Goal: Task Accomplishment & Management: Manage account settings

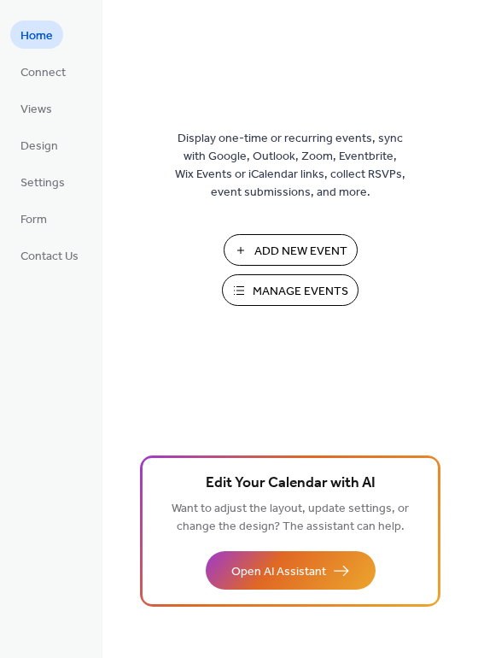
click at [316, 288] on span "Manage Events" at bounding box center [301, 292] width 96 height 18
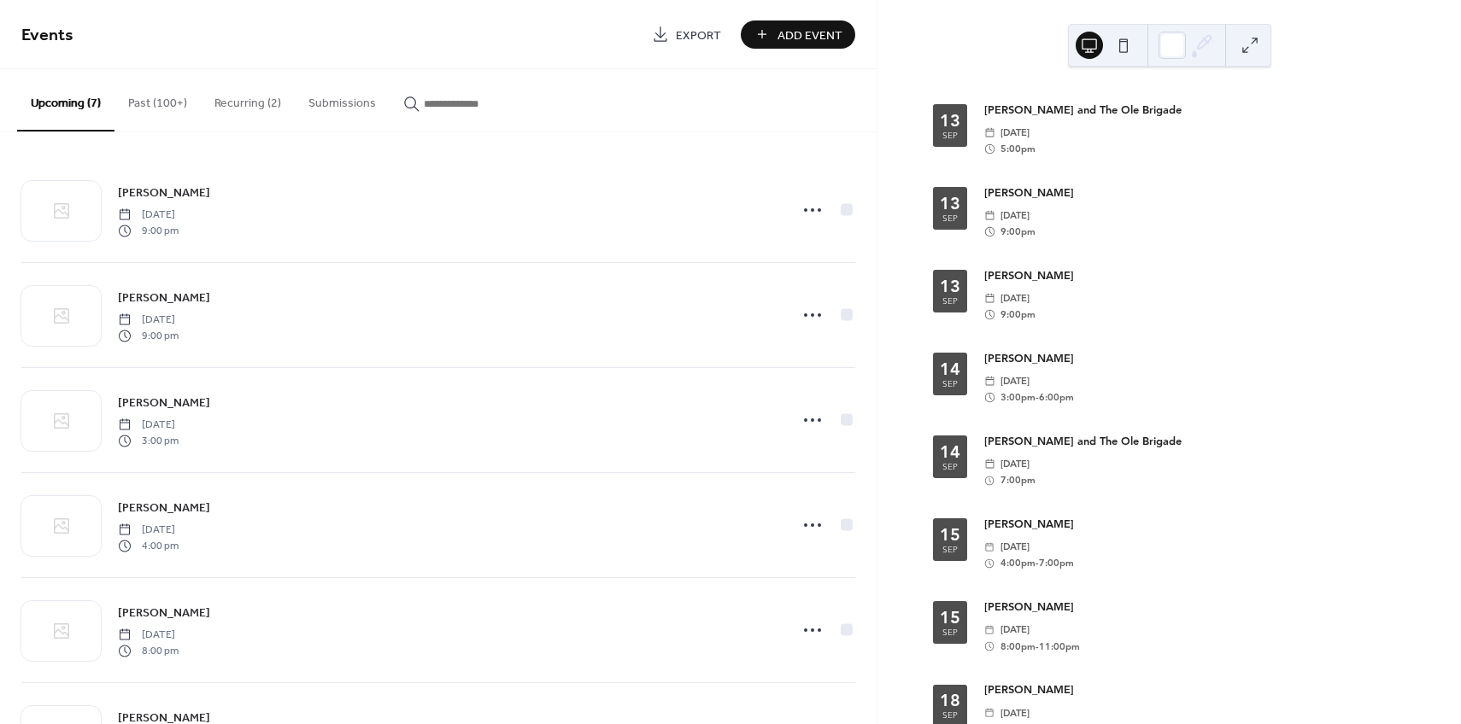
click at [257, 97] on button "Recurring (2)" at bounding box center [248, 99] width 94 height 61
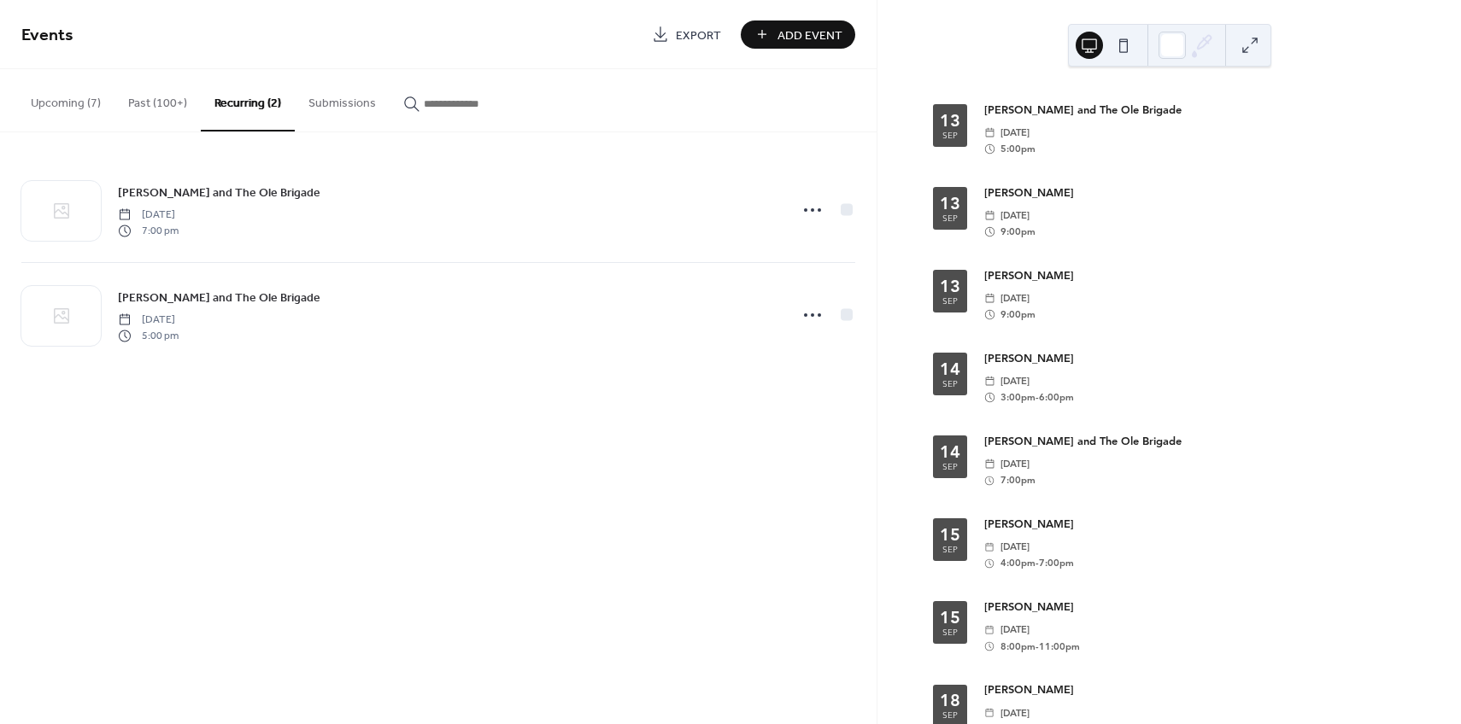
click at [76, 104] on button "Upcoming (7)" at bounding box center [65, 99] width 97 height 61
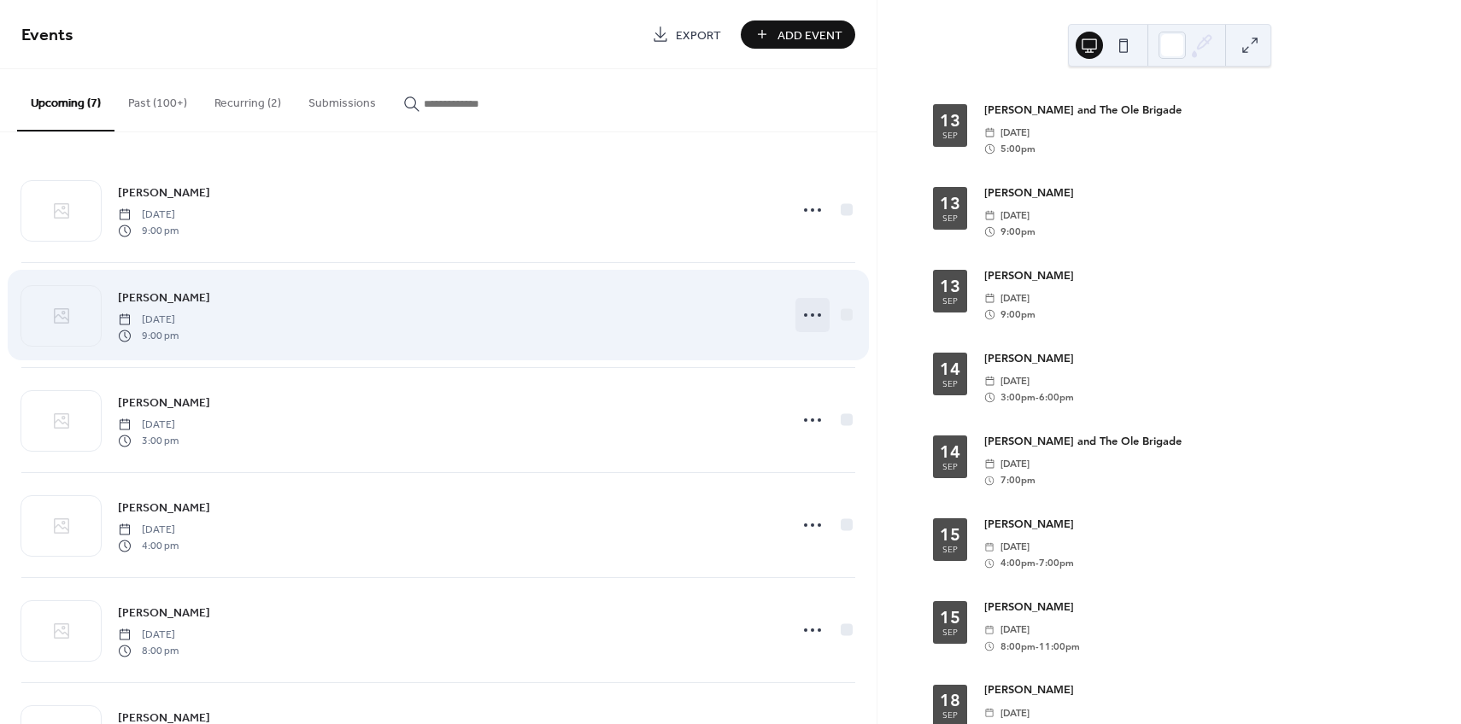
click at [811, 315] on icon at bounding box center [812, 315] width 27 height 27
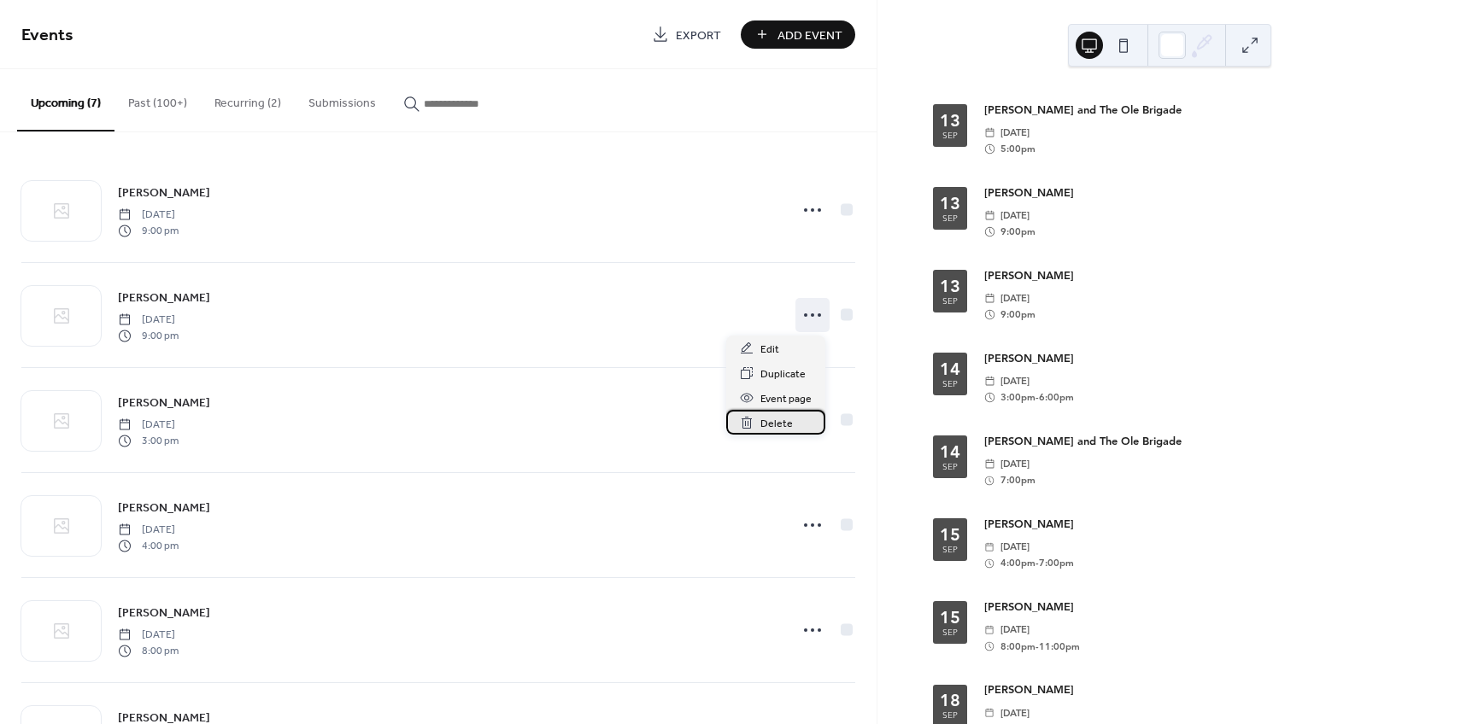
click at [779, 425] on span "Delete" at bounding box center [776, 424] width 32 height 18
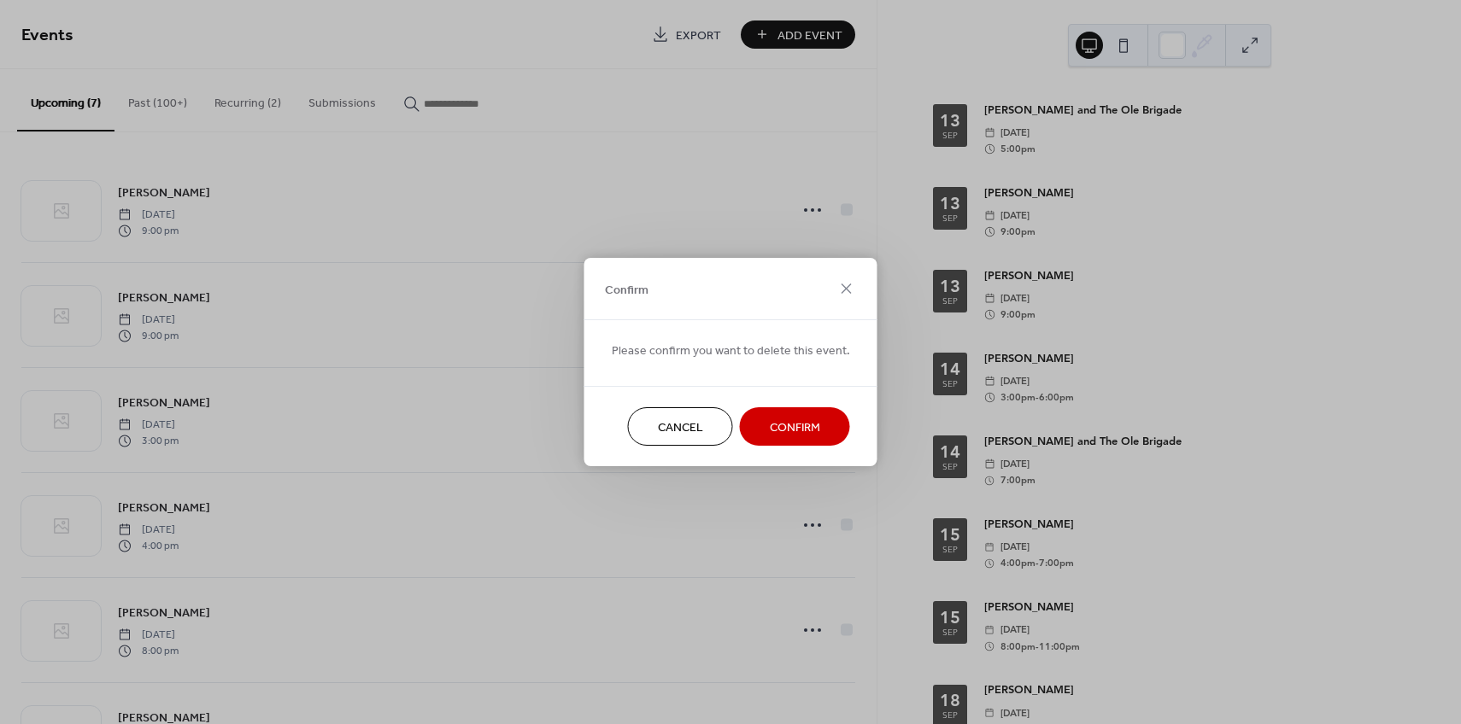
click at [779, 427] on span "Confirm" at bounding box center [795, 428] width 50 height 18
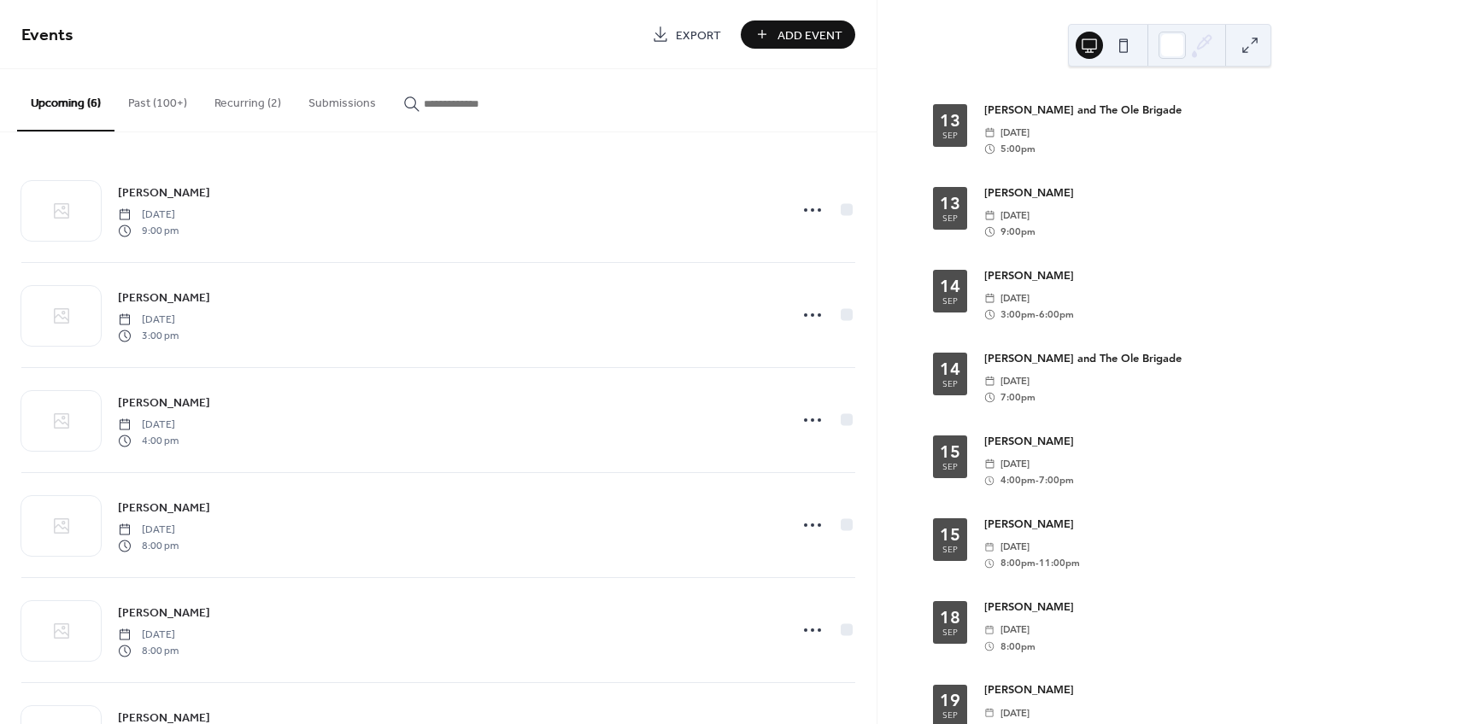
drag, startPoint x: 1068, startPoint y: 132, endPoint x: 1038, endPoint y: 130, distance: 30.0
click at [1029, 132] on span "[DATE]" at bounding box center [1014, 133] width 29 height 16
click at [533, 83] on button "button" at bounding box center [465, 99] width 150 height 61
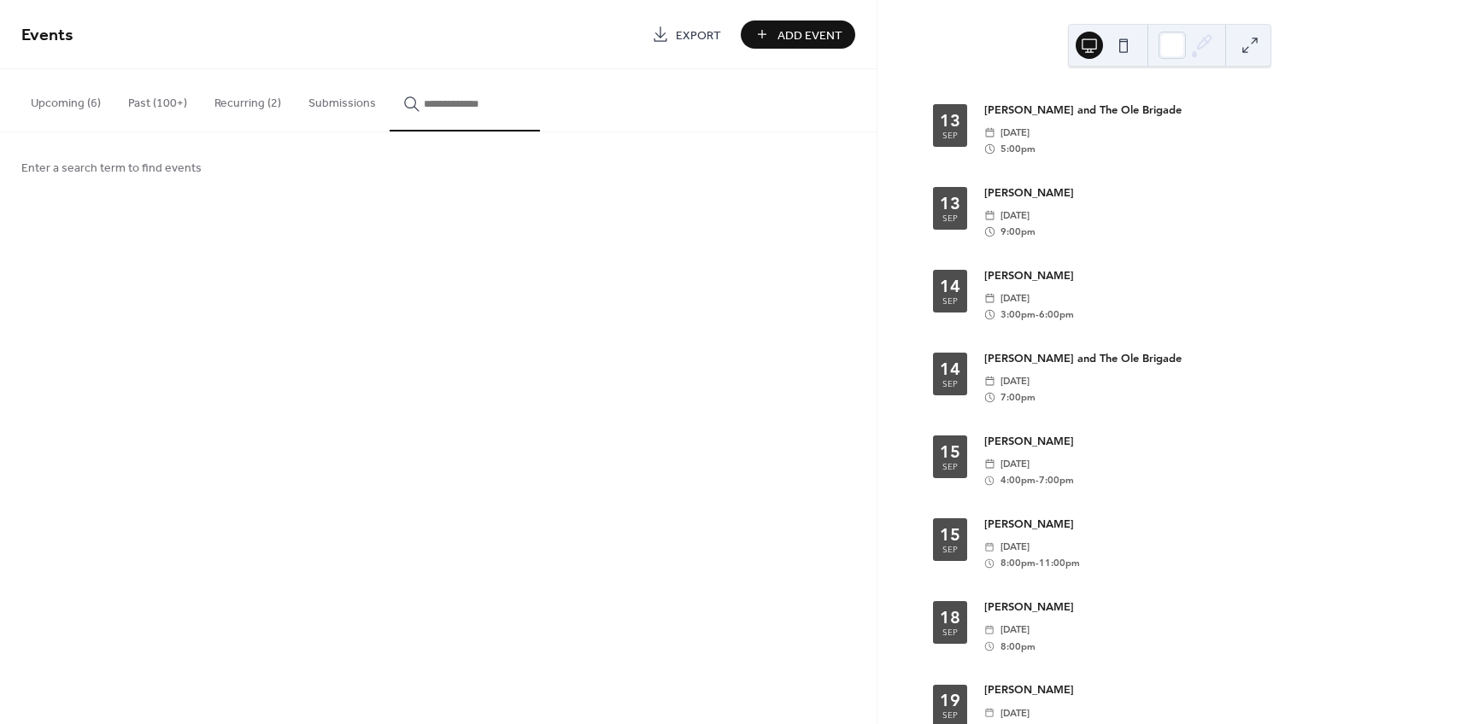
click at [232, 98] on button "Recurring (2)" at bounding box center [248, 99] width 94 height 61
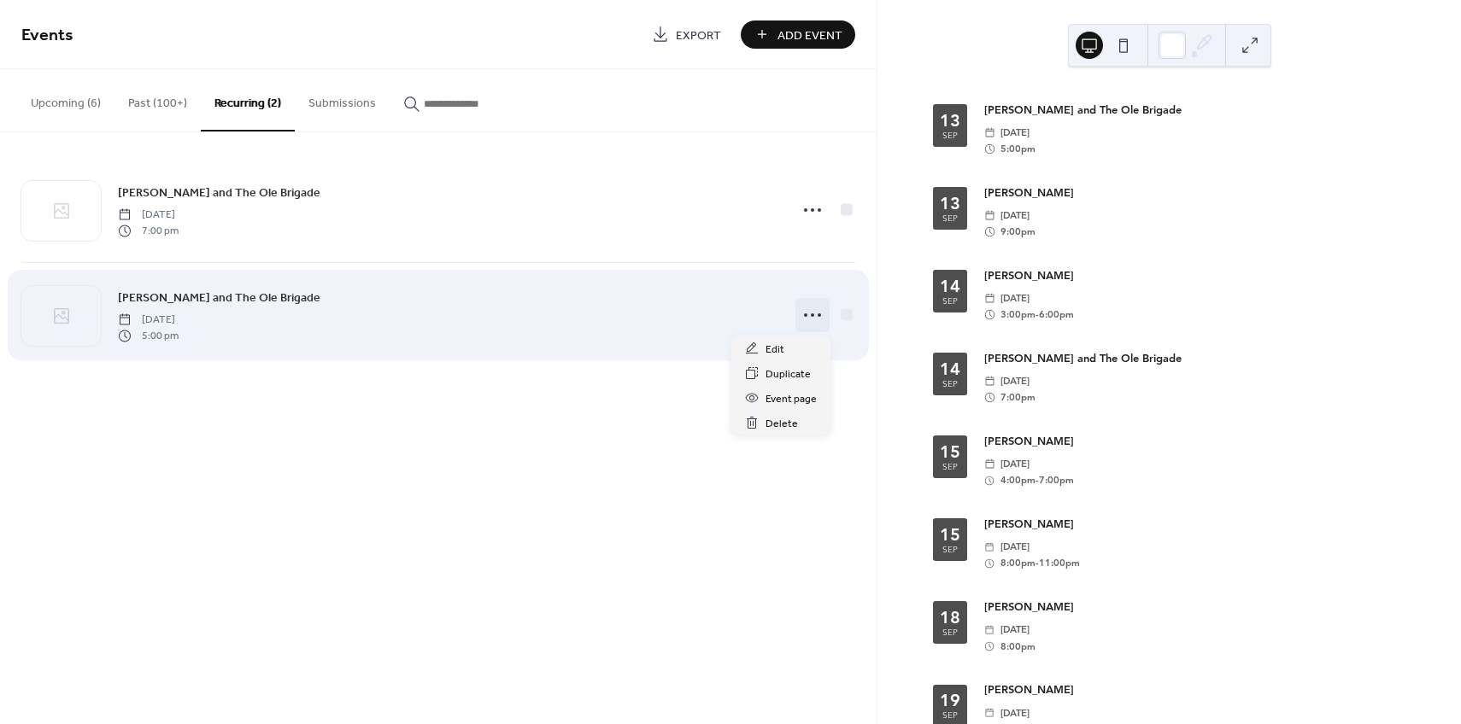
click at [809, 317] on icon at bounding box center [812, 315] width 27 height 27
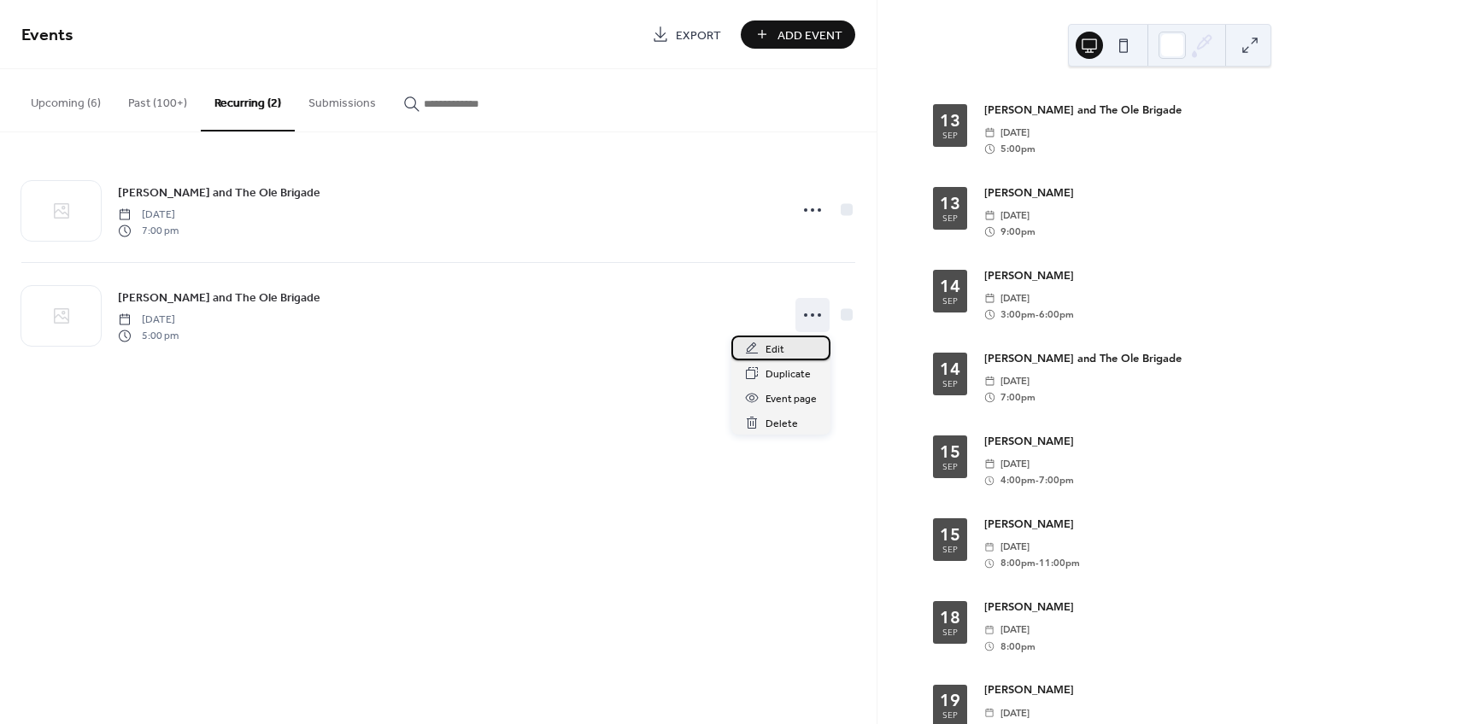
click at [777, 352] on span "Edit" at bounding box center [774, 350] width 19 height 18
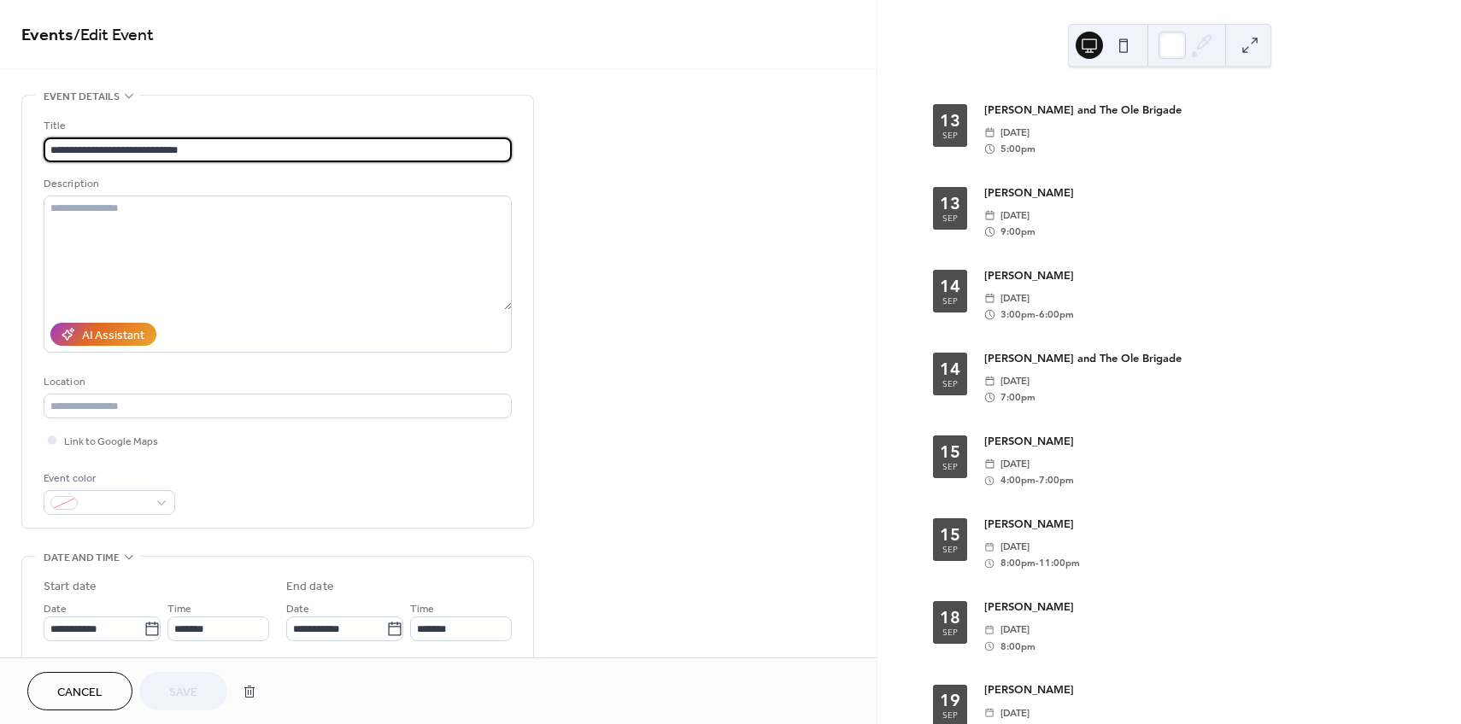
type input "**********"
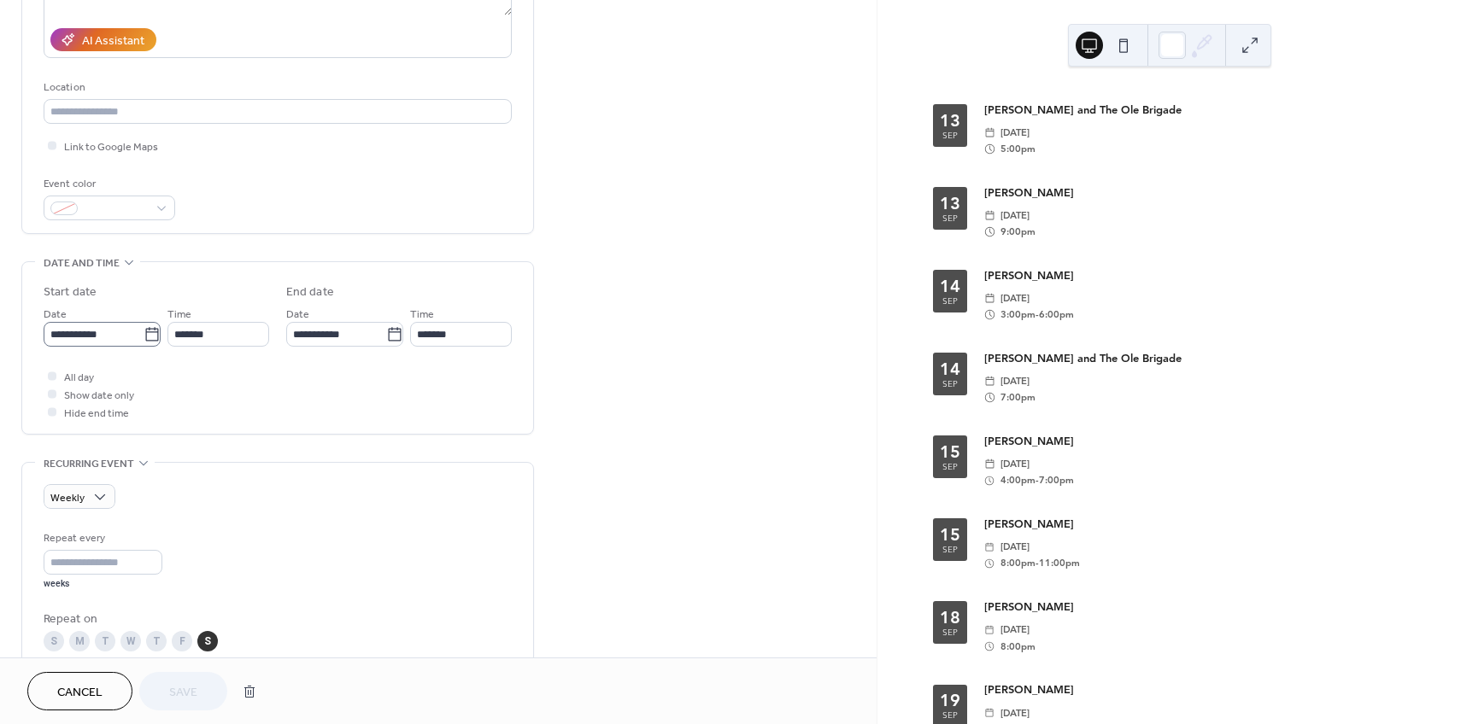
scroll to position [299, 0]
click at [150, 329] on icon at bounding box center [152, 330] width 17 height 17
click at [144, 329] on input "**********" at bounding box center [94, 330] width 100 height 25
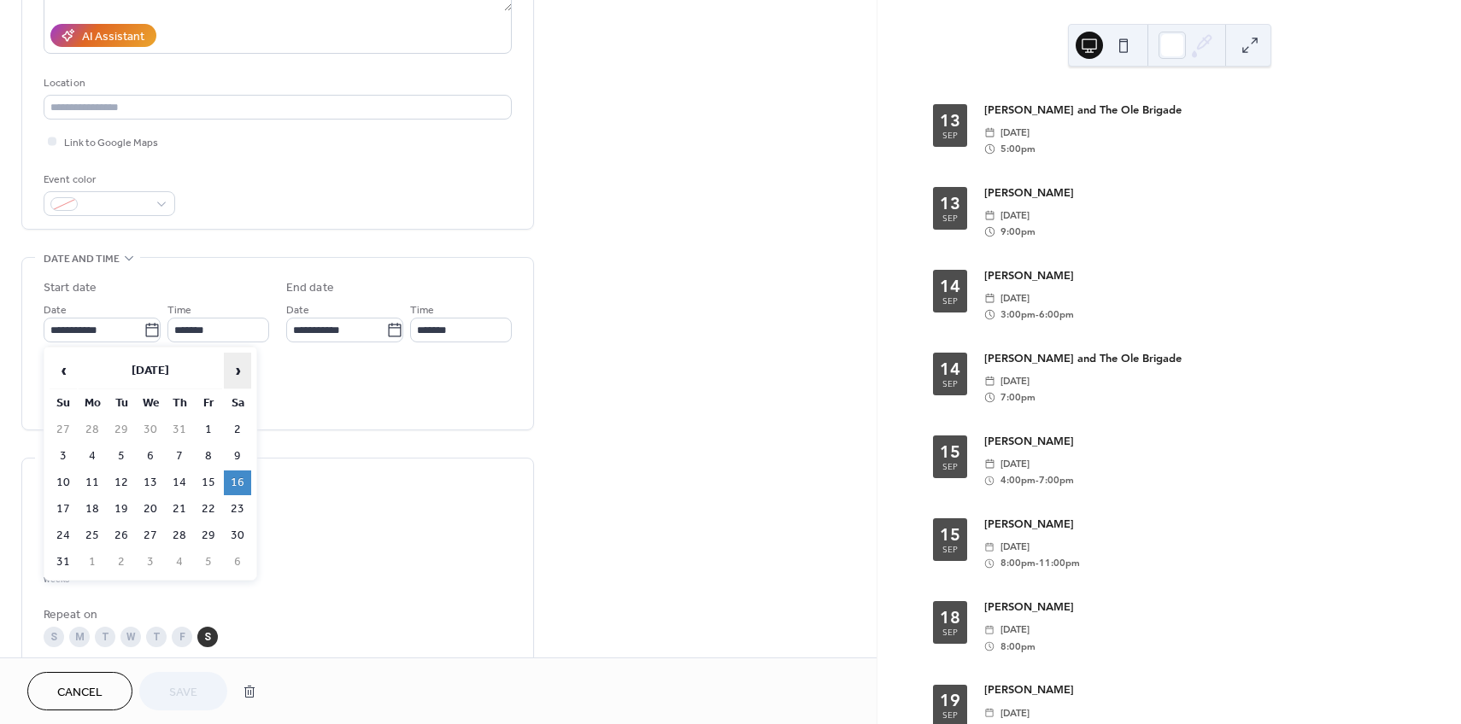
click at [237, 374] on span "›" at bounding box center [238, 371] width 26 height 34
click at [237, 481] on td "20" at bounding box center [237, 483] width 27 height 25
type input "**********"
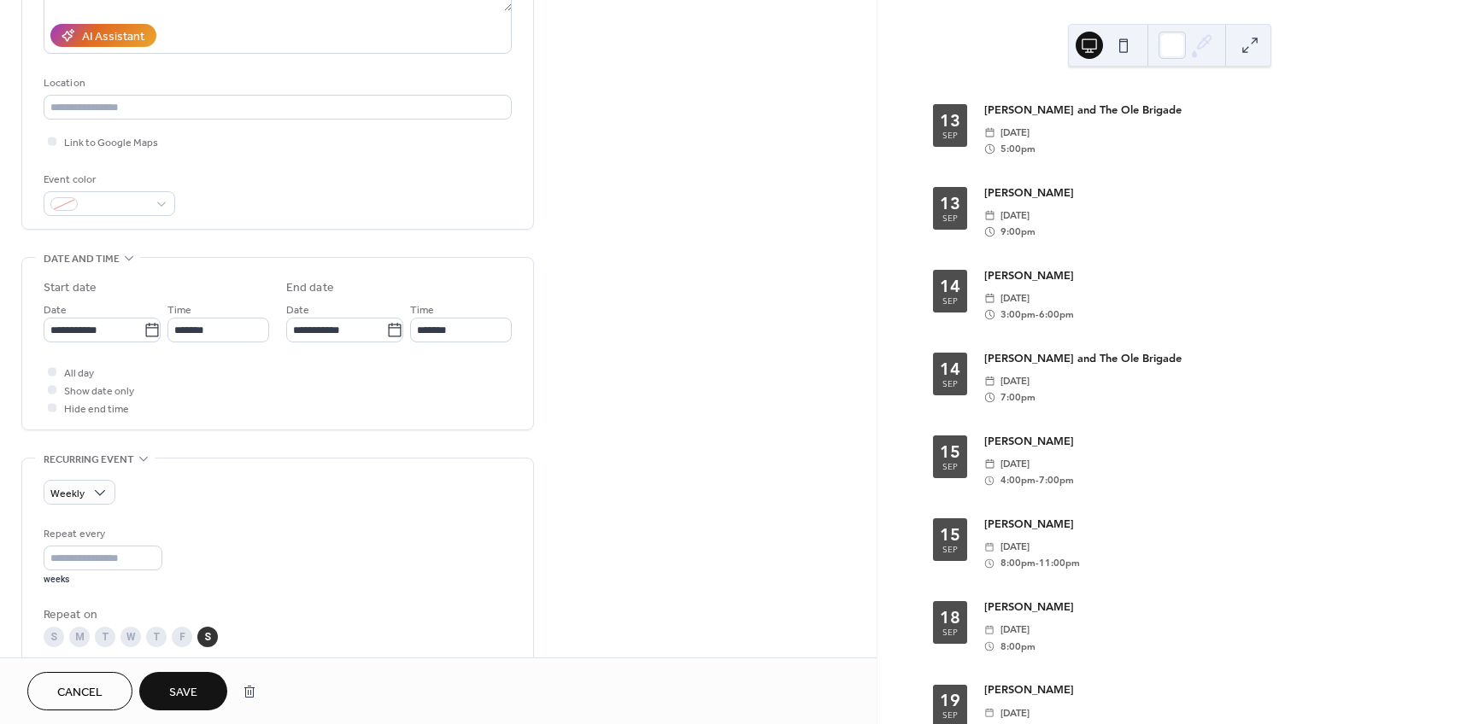
click at [196, 692] on span "Save" at bounding box center [183, 693] width 28 height 18
